Goal: Task Accomplishment & Management: Use online tool/utility

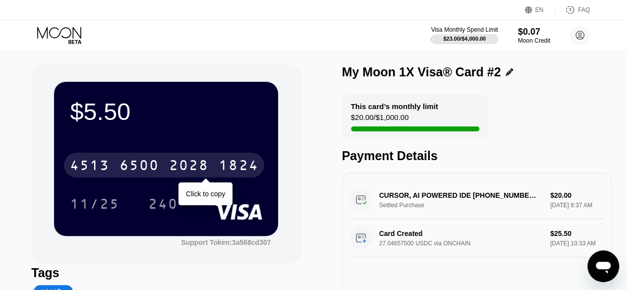
click at [132, 164] on div "6500" at bounding box center [139, 167] width 40 height 16
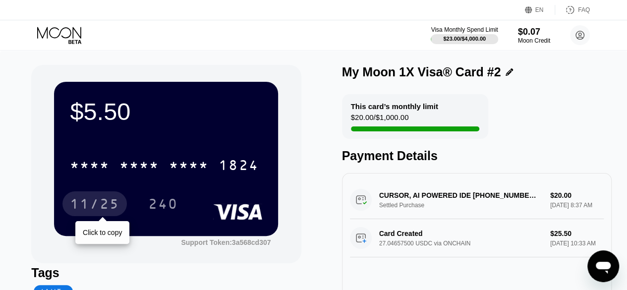
click at [88, 199] on div "11/25" at bounding box center [95, 205] width 50 height 16
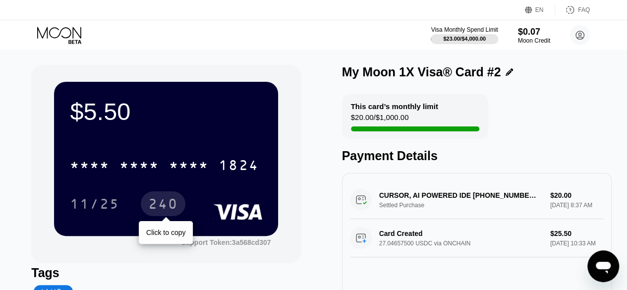
click at [168, 210] on div "240" at bounding box center [163, 205] width 30 height 16
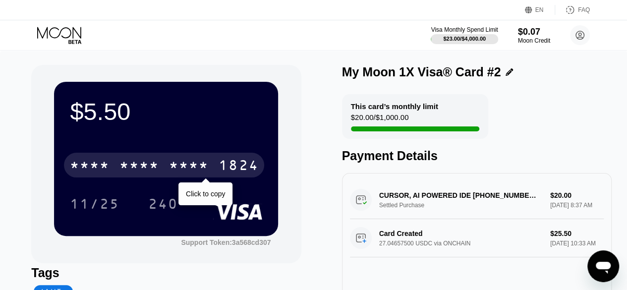
click at [155, 166] on div "* * * *" at bounding box center [139, 167] width 40 height 16
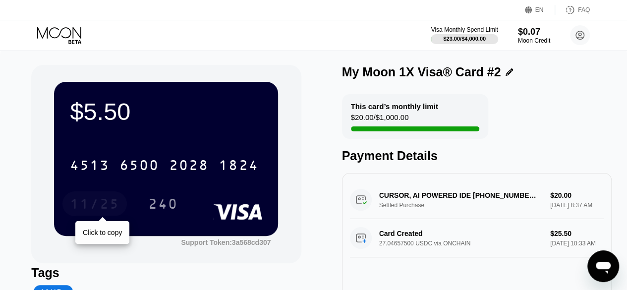
click at [107, 204] on div "11/25" at bounding box center [95, 205] width 50 height 16
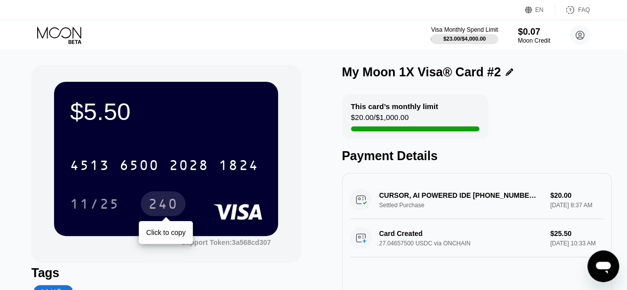
click at [151, 201] on div "240" at bounding box center [163, 205] width 30 height 16
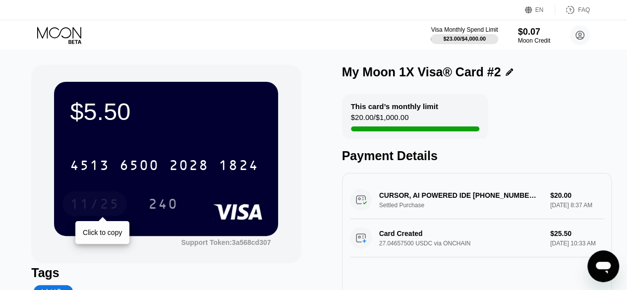
click at [119, 206] on div "11/25" at bounding box center [95, 205] width 50 height 16
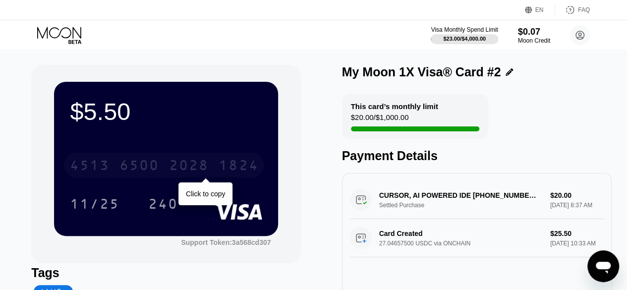
click at [162, 170] on div "4513 6500 2028 1824" at bounding box center [164, 165] width 200 height 25
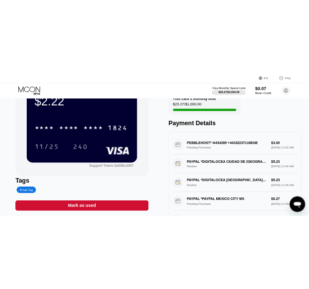
scroll to position [55, 0]
